Goal: Use online tool/utility

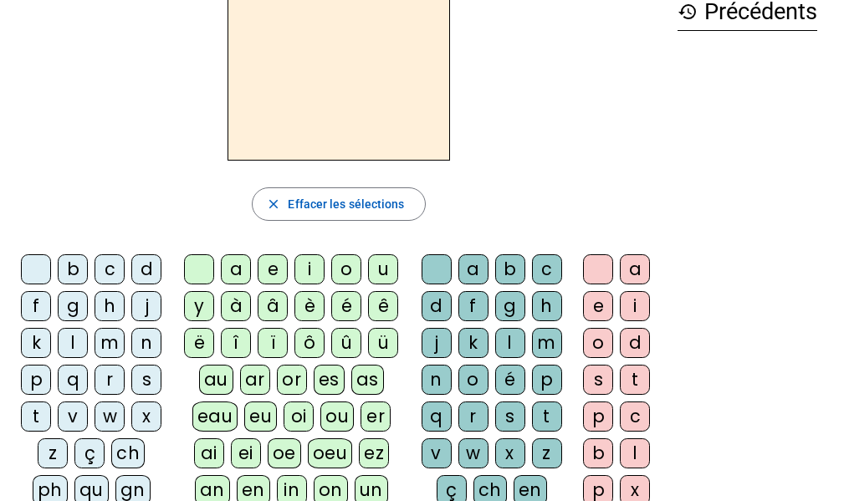
scroll to position [93, 0]
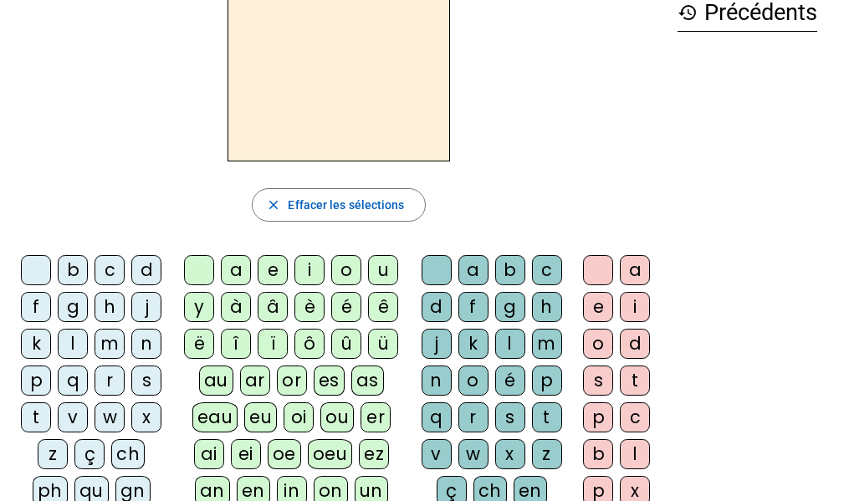
click at [272, 302] on div "â" at bounding box center [273, 307] width 30 height 30
click at [428, 374] on div "n" at bounding box center [437, 381] width 30 height 30
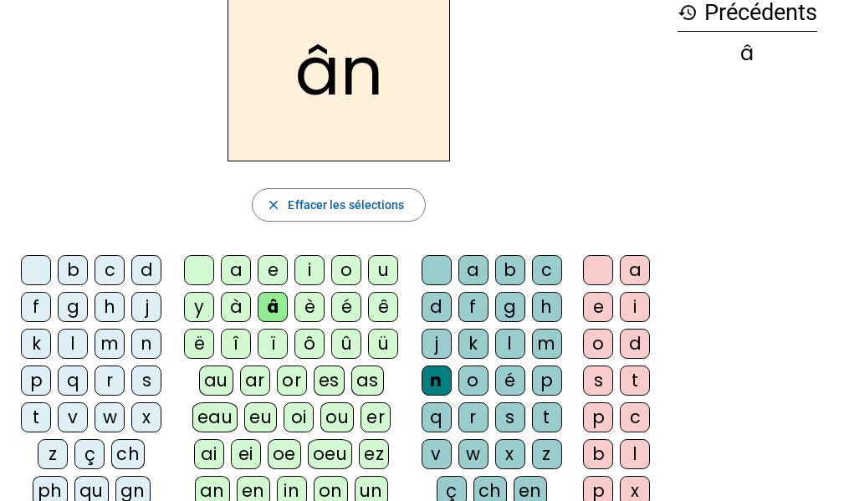
click at [596, 299] on div "e" at bounding box center [598, 307] width 30 height 30
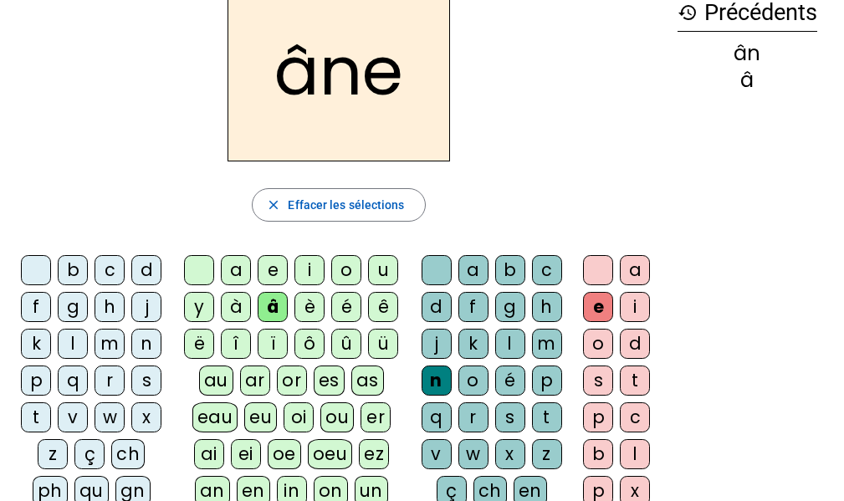
scroll to position [0, 0]
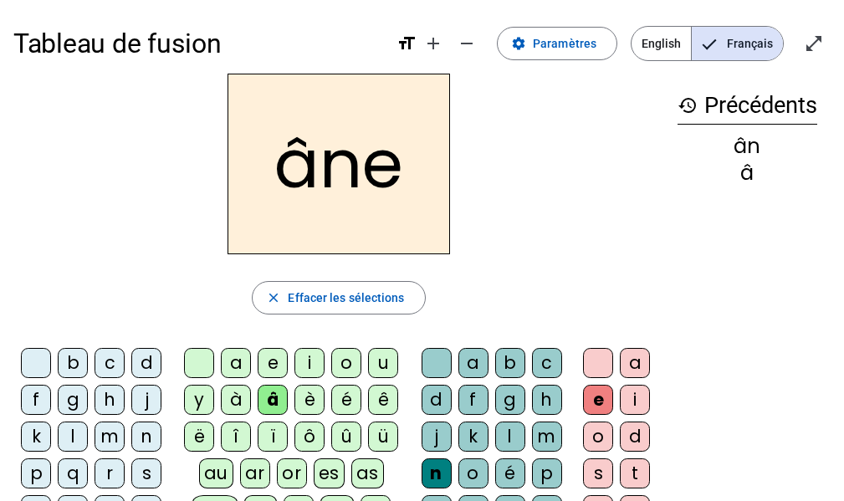
click at [556, 430] on div "m" at bounding box center [547, 437] width 30 height 30
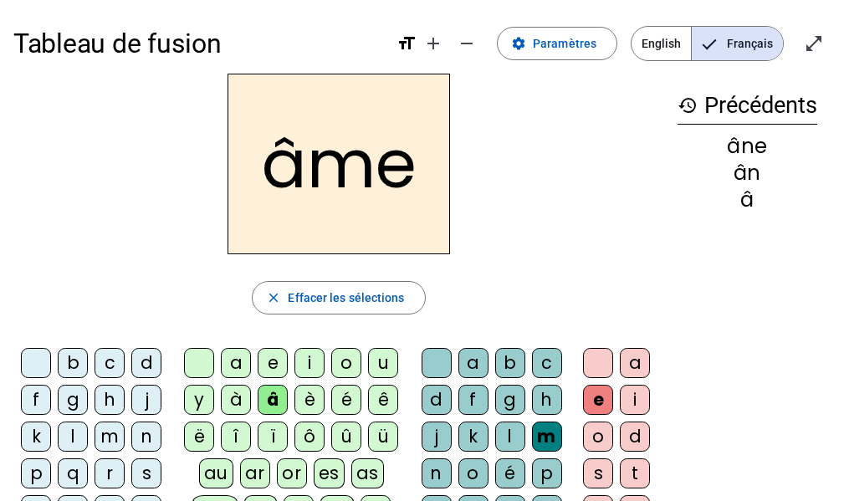
click at [510, 397] on div "g" at bounding box center [510, 400] width 30 height 30
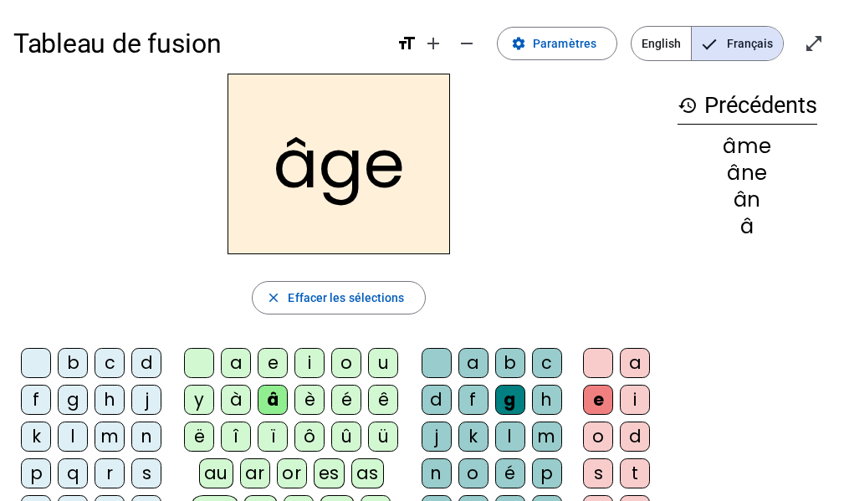
click at [37, 471] on div "p" at bounding box center [36, 473] width 30 height 30
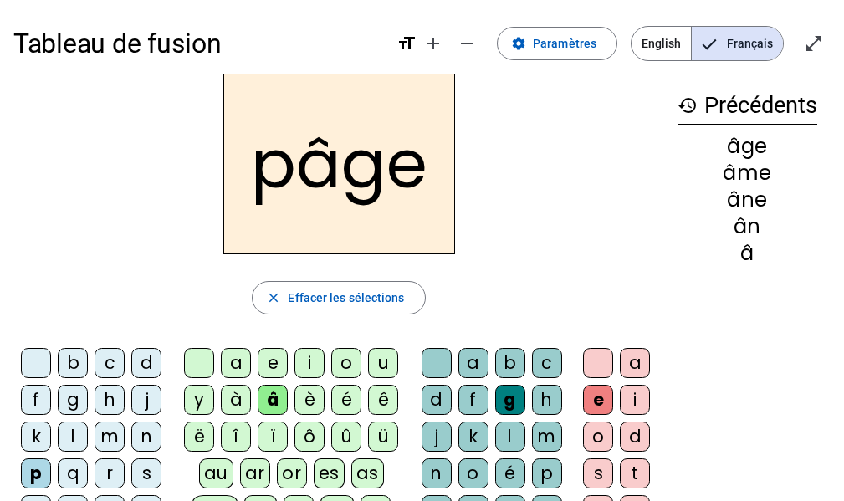
click at [233, 352] on div "a" at bounding box center [236, 363] width 30 height 30
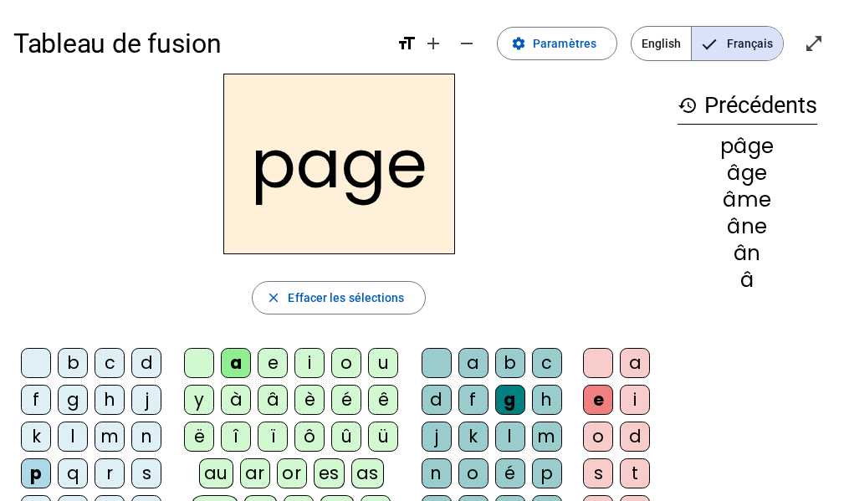
click at [139, 467] on div "s" at bounding box center [146, 473] width 30 height 30
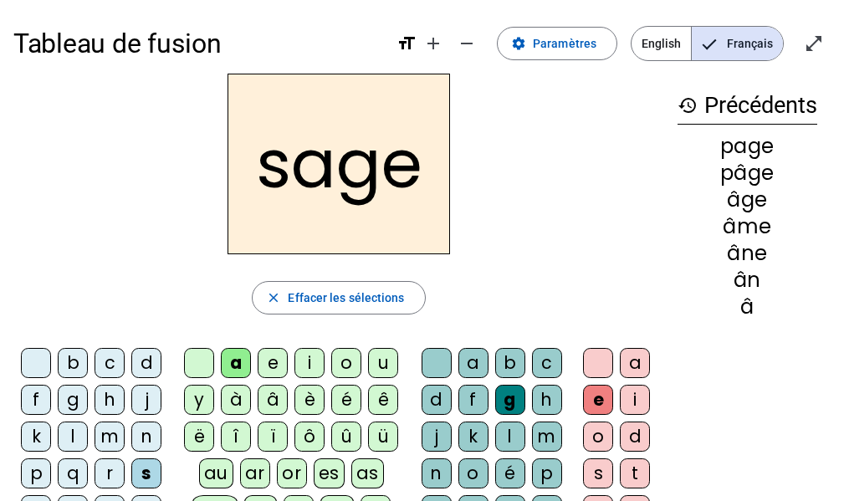
click at [146, 431] on div "n" at bounding box center [146, 437] width 30 height 30
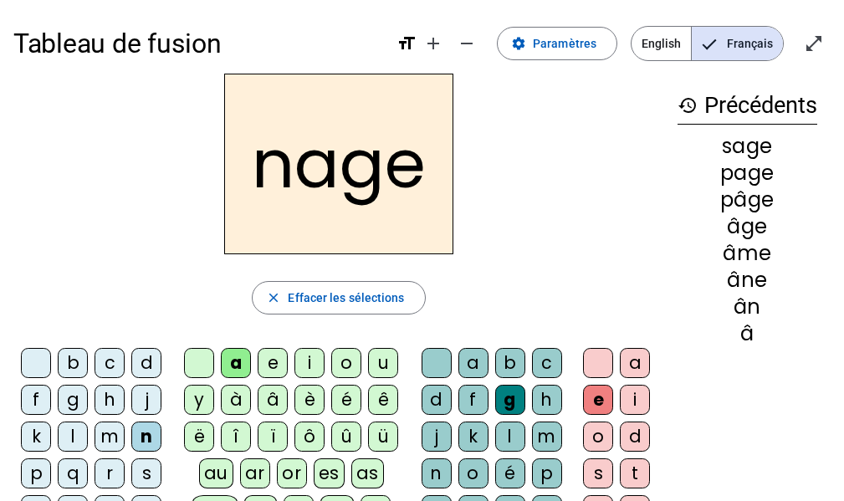
click at [112, 435] on div "m" at bounding box center [110, 437] width 30 height 30
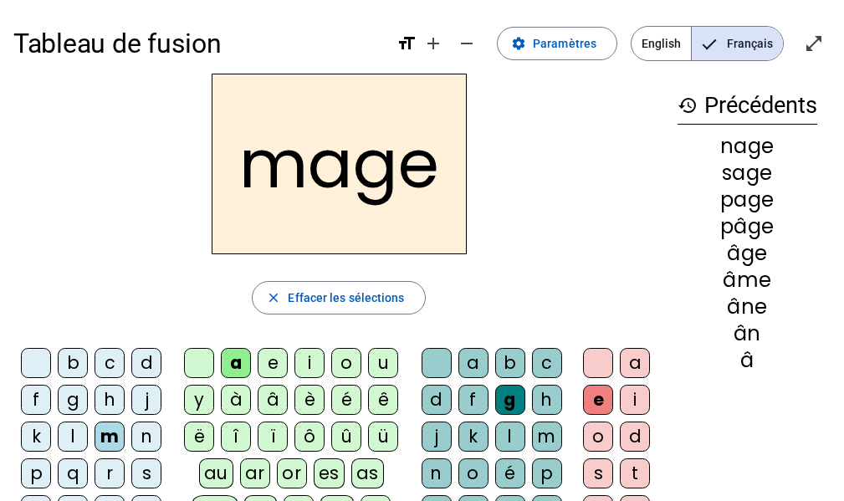
click at [378, 355] on div "u" at bounding box center [383, 363] width 30 height 30
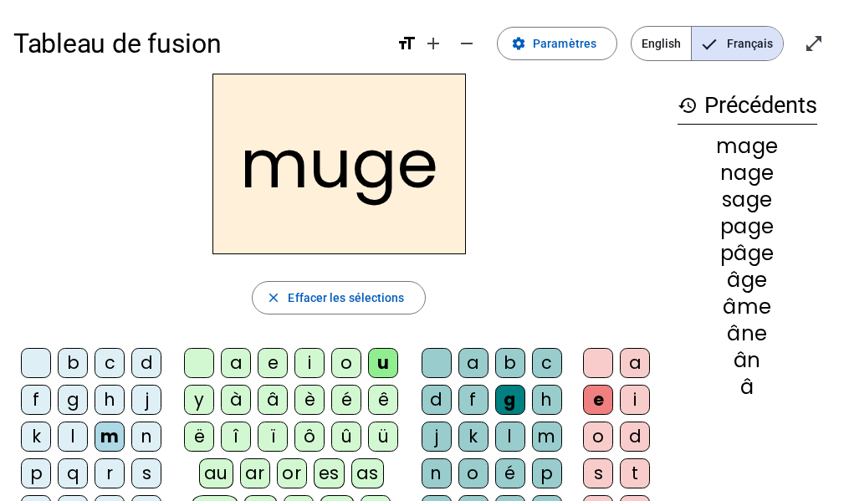
click at [67, 435] on div "l" at bounding box center [73, 437] width 30 height 30
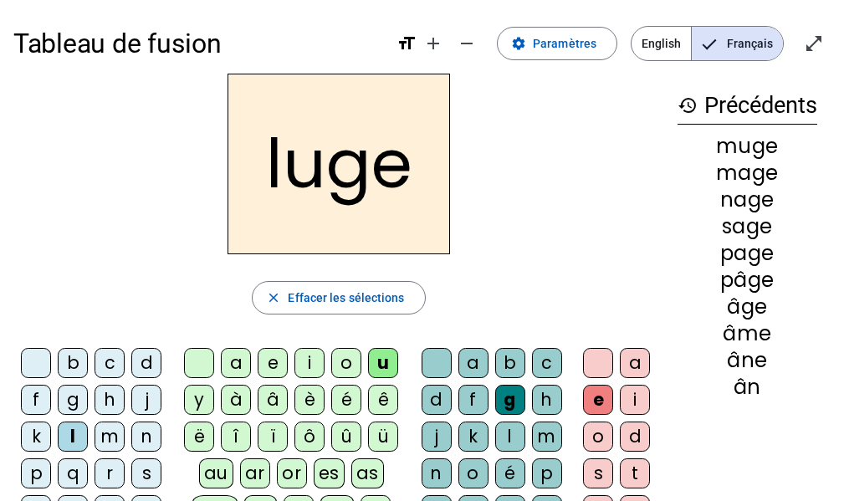
click at [349, 363] on div "o" at bounding box center [346, 363] width 30 height 30
